Goal: Check status: Check status

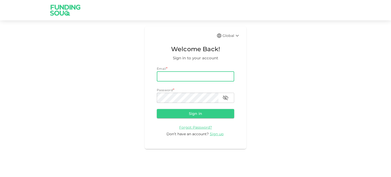
click at [166, 76] on input "email" at bounding box center [195, 76] width 77 height 10
type input "[EMAIL_ADDRESS][DOMAIN_NAME]"
click at [177, 104] on form "Email email [EMAIL_ADDRESS][DOMAIN_NAME] email Password * password password Sig…" at bounding box center [195, 101] width 77 height 71
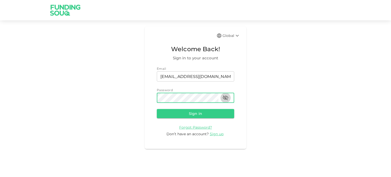
click at [226, 99] on icon "button" at bounding box center [226, 97] width 6 height 5
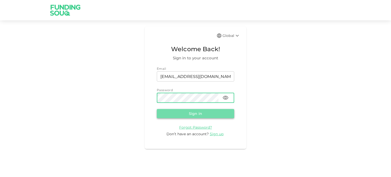
click at [200, 111] on button "Sign in" at bounding box center [195, 113] width 77 height 9
click at [199, 110] on button "Sign in" at bounding box center [195, 113] width 77 height 9
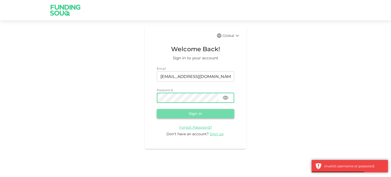
click at [203, 116] on button "Sign in" at bounding box center [195, 113] width 77 height 9
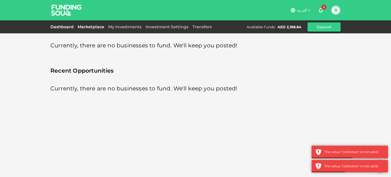
click at [63, 26] on link "Dashboard" at bounding box center [62, 26] width 25 height 5
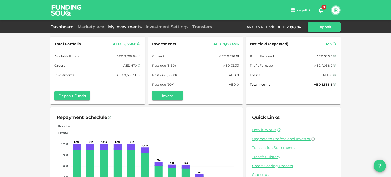
click at [121, 26] on link "My Investments" at bounding box center [124, 26] width 37 height 5
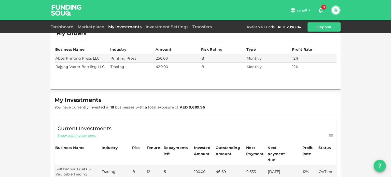
scroll to position [9, 0]
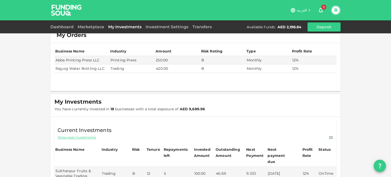
click at [88, 73] on div at bounding box center [195, 75] width 282 height 4
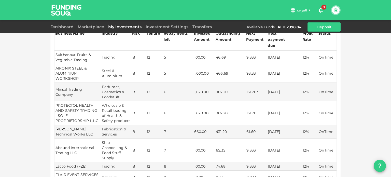
scroll to position [126, 0]
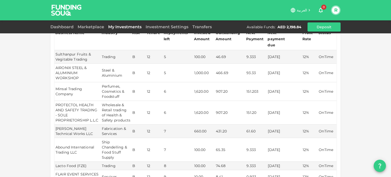
click at [268, 85] on td "[DATE]" at bounding box center [284, 91] width 35 height 19
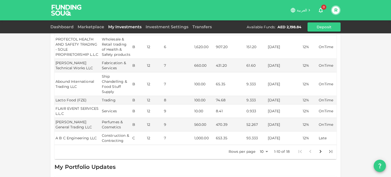
scroll to position [218, 0]
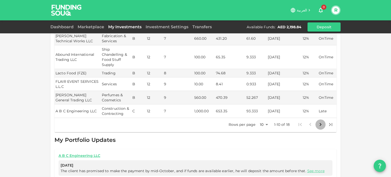
click at [320, 123] on icon "Go to next page" at bounding box center [321, 124] width 2 height 3
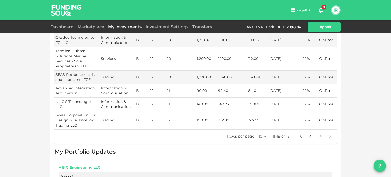
scroll to position [150, 0]
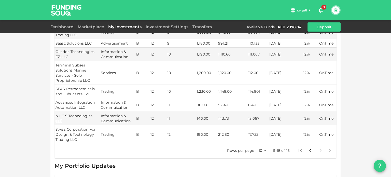
click at [244, 86] on td "1,148.00" at bounding box center [232, 91] width 30 height 13
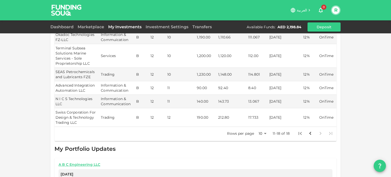
scroll to position [169, 0]
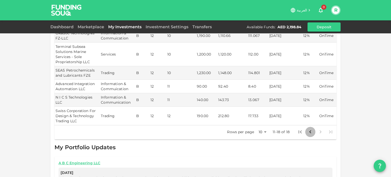
click at [307, 129] on icon "Go to previous page" at bounding box center [310, 132] width 6 height 6
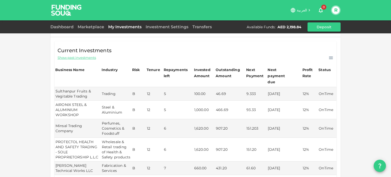
scroll to position [89, 0]
click at [91, 26] on link "Marketplace" at bounding box center [91, 26] width 31 height 5
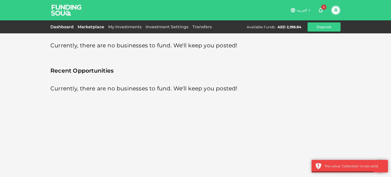
click at [69, 26] on link "Dashboard" at bounding box center [62, 26] width 25 height 5
